Goal: Task Accomplishment & Management: Use online tool/utility

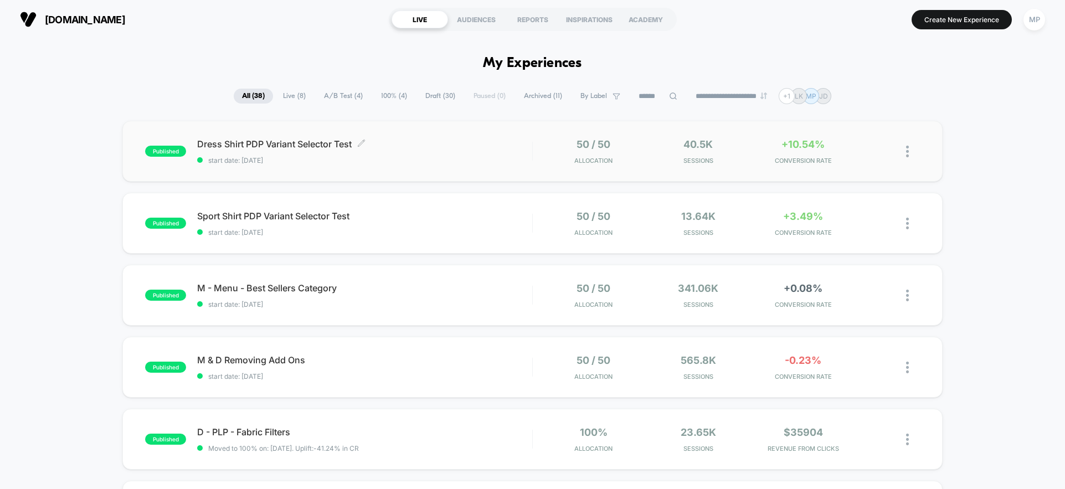
click at [456, 150] on div "Dress Shirt PDP Variant Selector Test Click to edit experience details Click to…" at bounding box center [364, 151] width 335 height 26
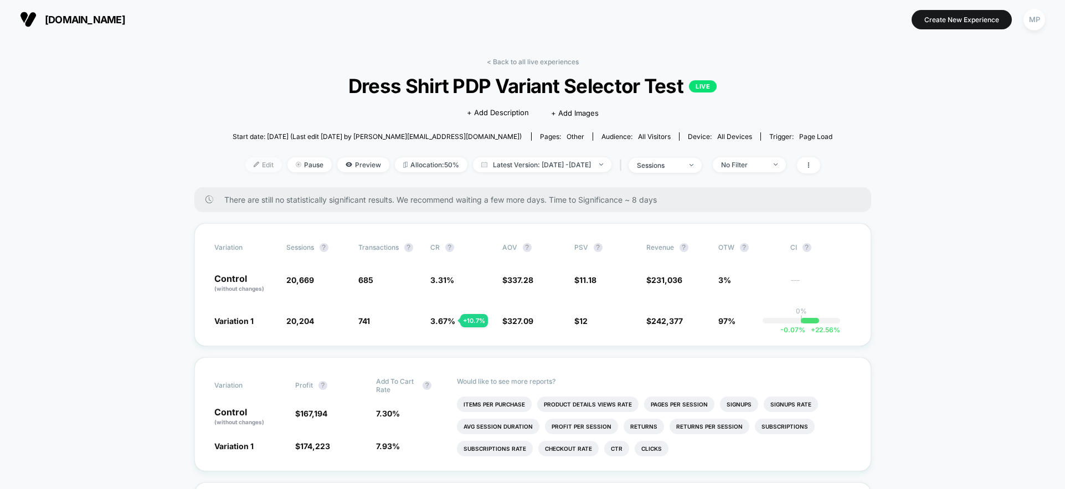
click at [254, 165] on span "Edit" at bounding box center [263, 164] width 37 height 15
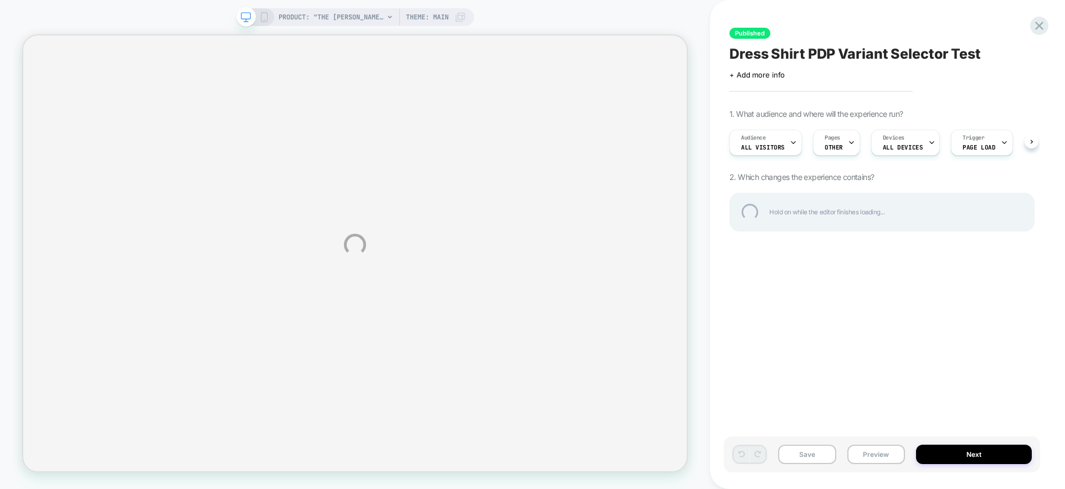
click at [972, 452] on div "PRODUCT: "The [PERSON_NAME]" Lavender Double Check PRODUCT: "The [PERSON_NAME]"…" at bounding box center [532, 244] width 1065 height 489
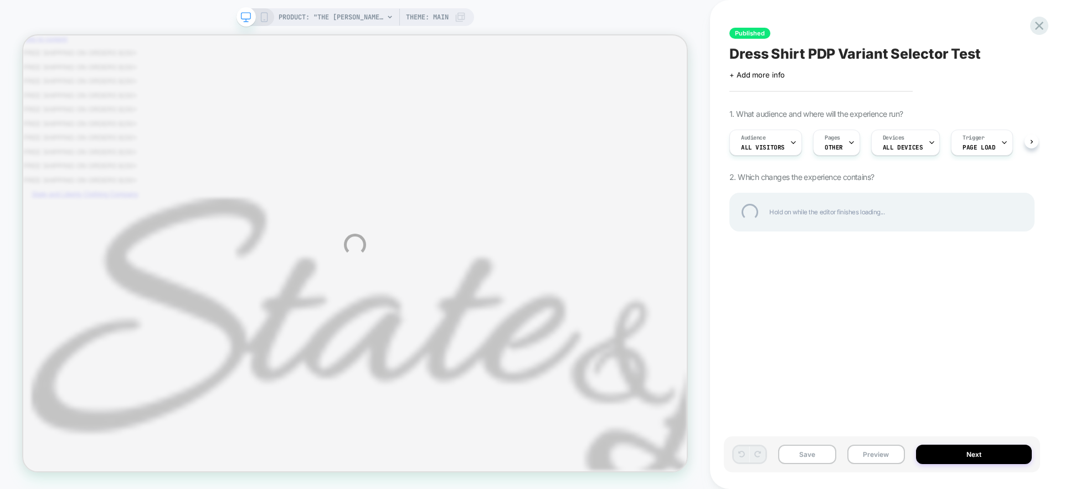
click at [962, 455] on div "PRODUCT: "The [PERSON_NAME]" Lavender Double Check PRODUCT: "The [PERSON_NAME]"…" at bounding box center [532, 244] width 1065 height 489
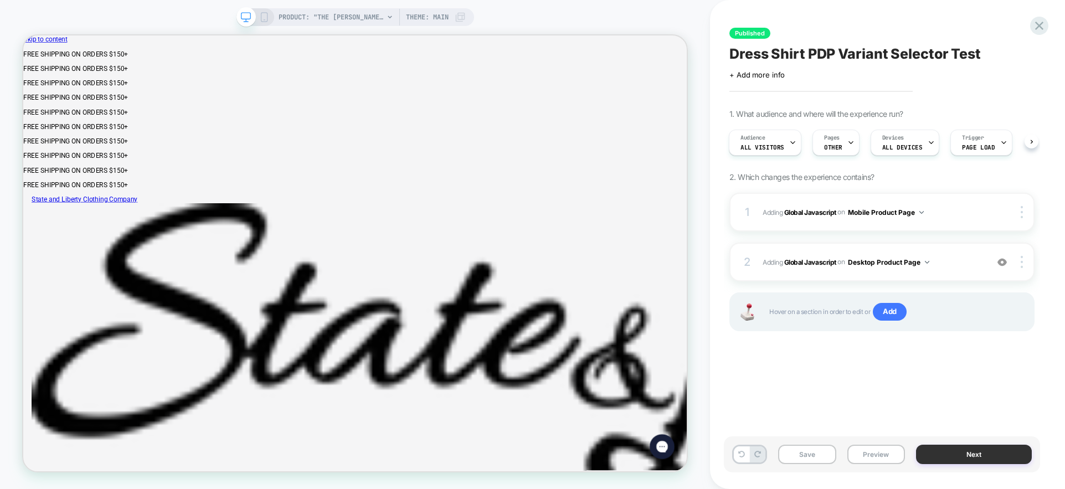
click at [972, 456] on button "Next" at bounding box center [974, 454] width 116 height 19
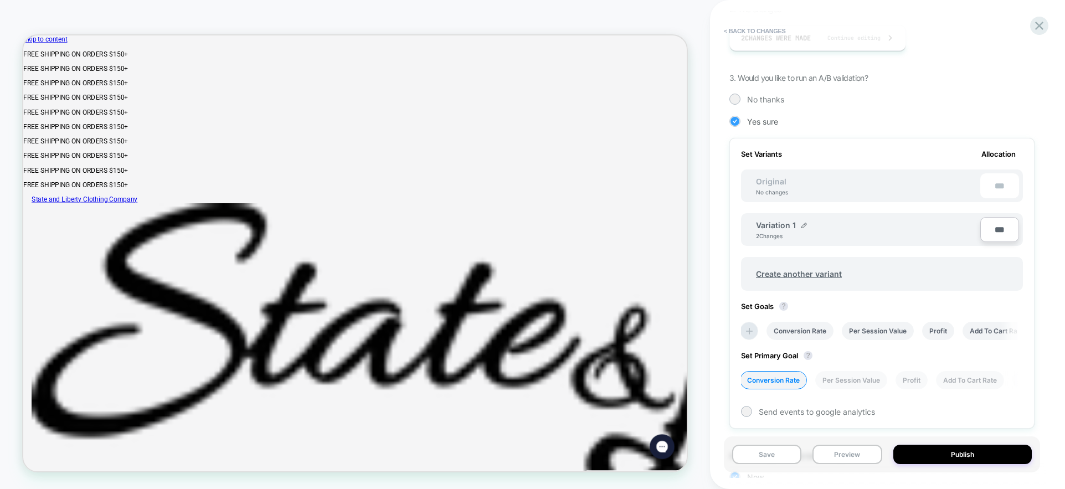
scroll to position [244, 0]
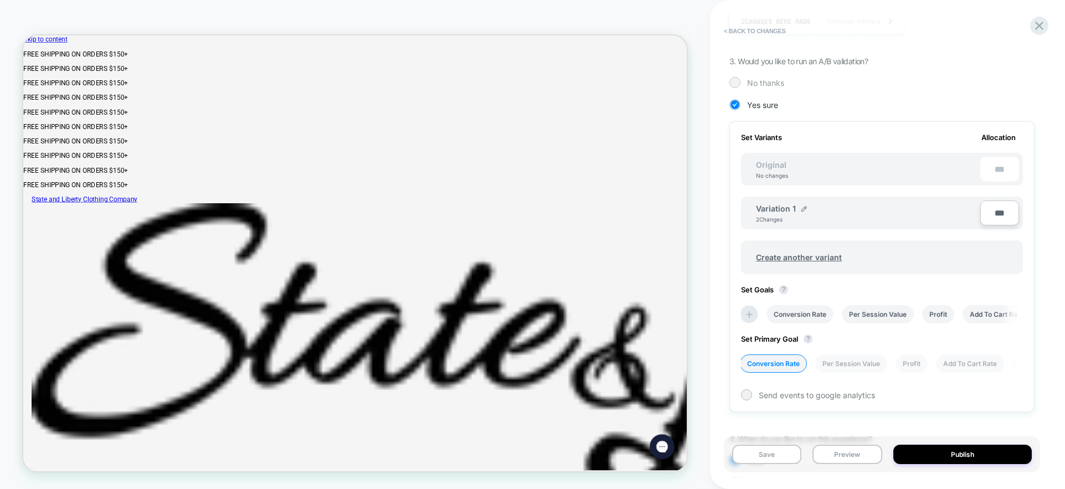
click at [742, 84] on div "No thanks" at bounding box center [882, 82] width 305 height 11
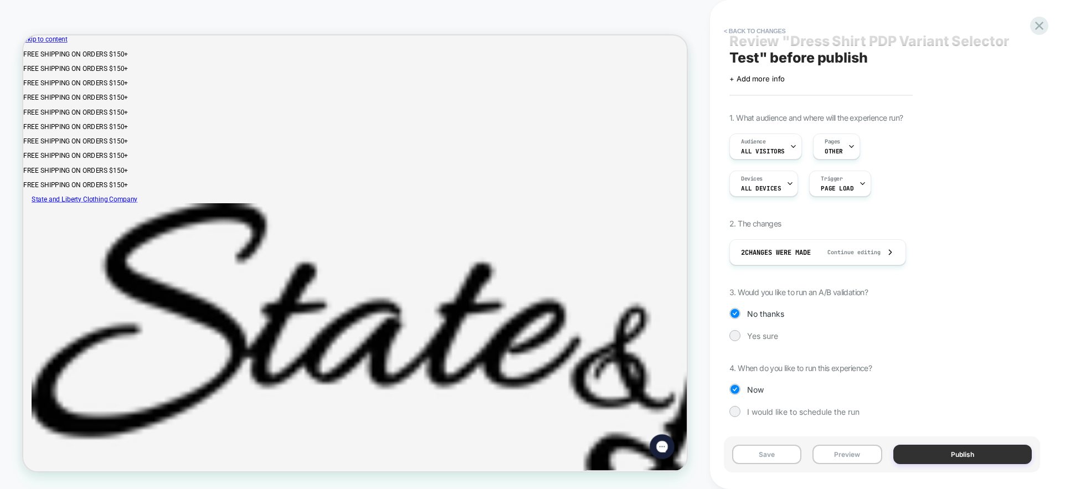
click at [961, 454] on button "Publish" at bounding box center [963, 454] width 139 height 19
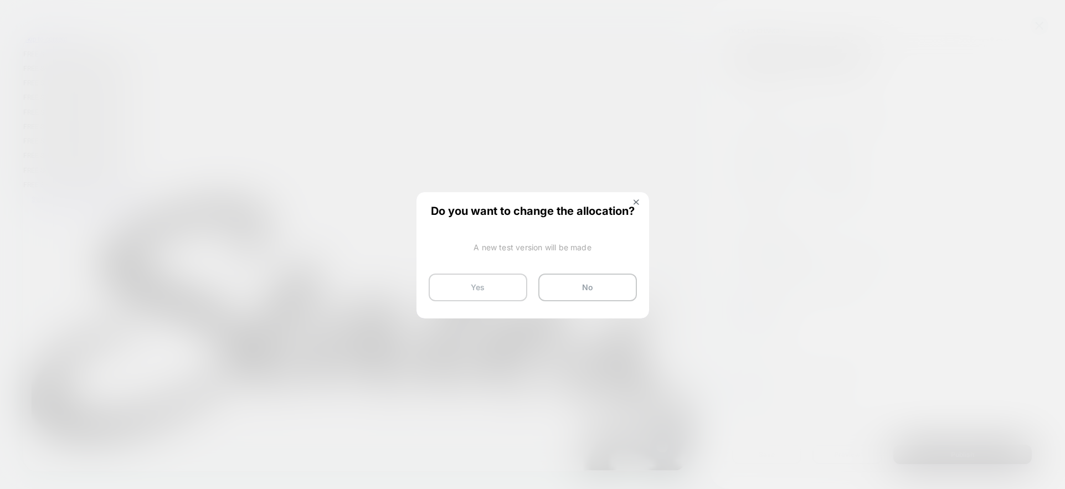
click at [493, 289] on button "Yes" at bounding box center [478, 288] width 99 height 28
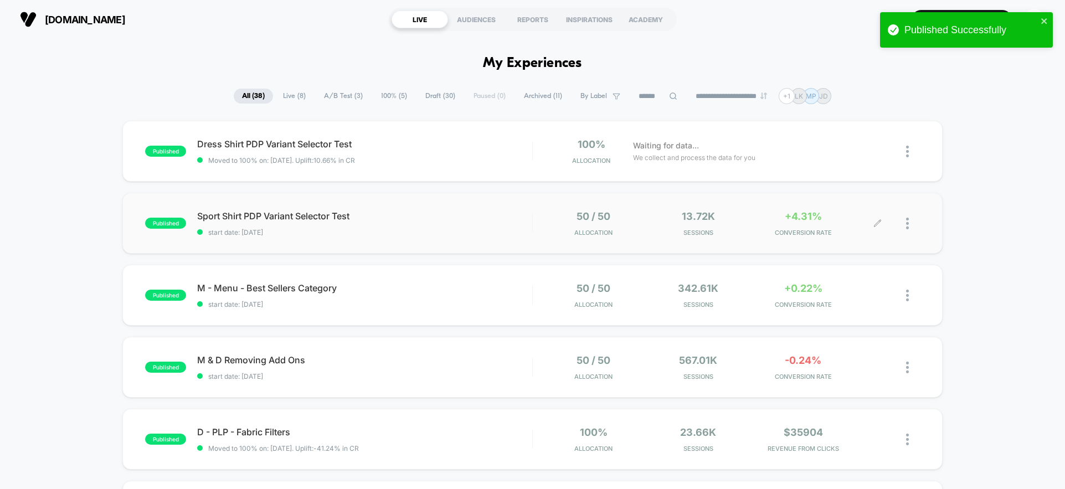
click at [897, 226] on div at bounding box center [899, 224] width 42 height 26
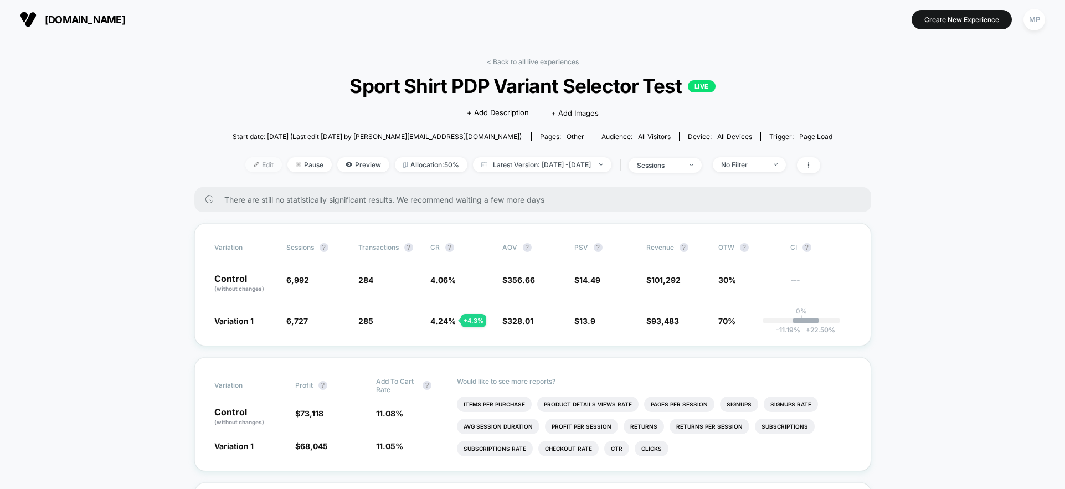
click at [245, 167] on span "Edit" at bounding box center [263, 164] width 37 height 15
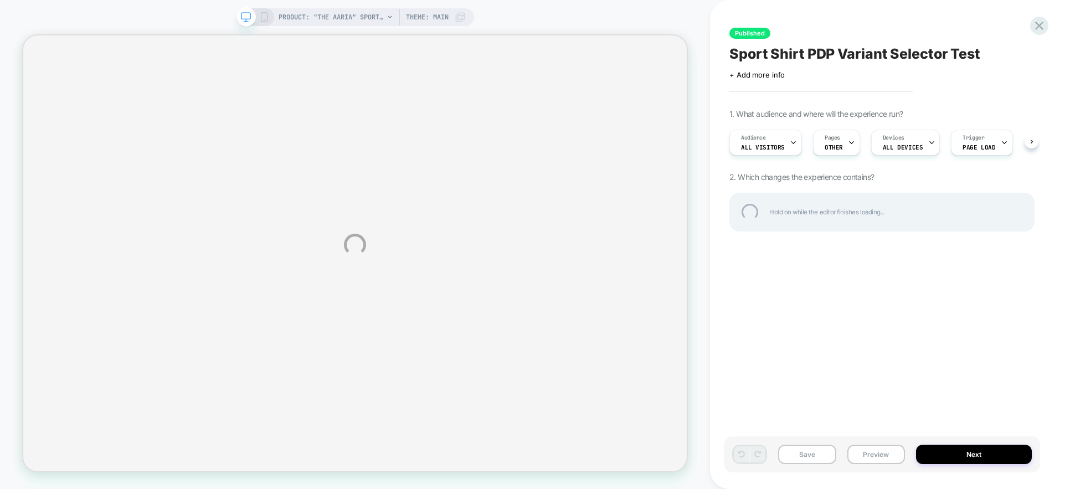
click at [962, 453] on div "PRODUCT: "The Aaria" Sport Shirt - Light Grey Bengal Stripe PRODUCT: "The Aaria…" at bounding box center [532, 244] width 1065 height 489
click at [977, 453] on div "PRODUCT: "The Aaria" Sport Shirt - Light Grey Bengal Stripe PRODUCT: "The Aaria…" at bounding box center [532, 244] width 1065 height 489
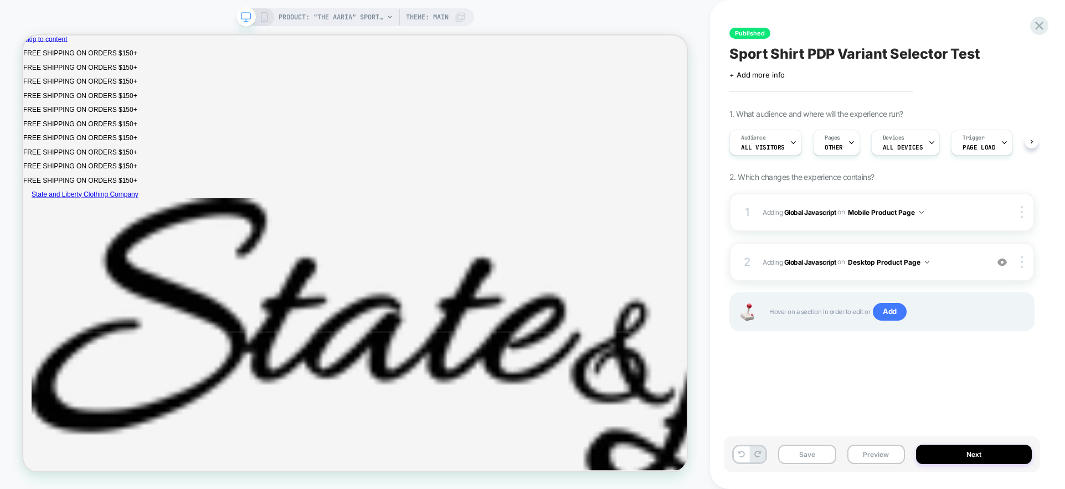
select select "**********"
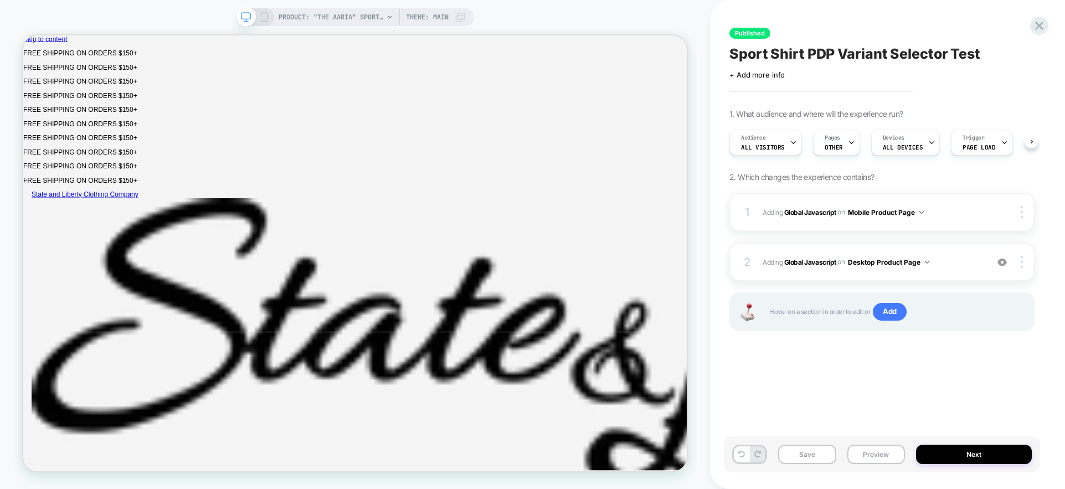
select select "**********"
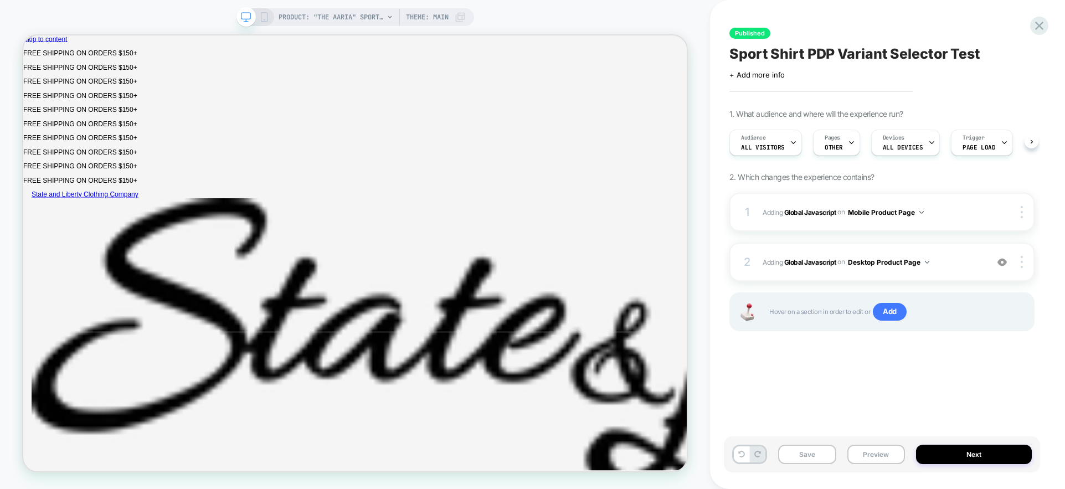
select select "**********"
